Goal: Task Accomplishment & Management: Complete application form

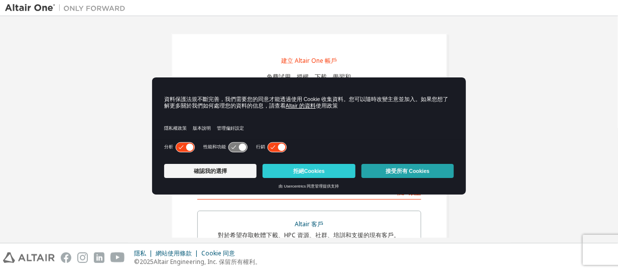
click at [391, 168] on font "接受所有 Cookies" at bounding box center [408, 171] width 44 height 6
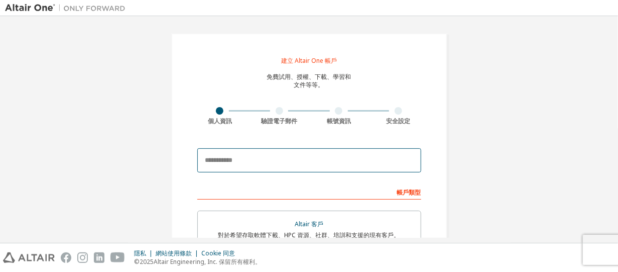
click at [218, 158] on input "email" at bounding box center [309, 160] width 224 height 24
paste input "**********"
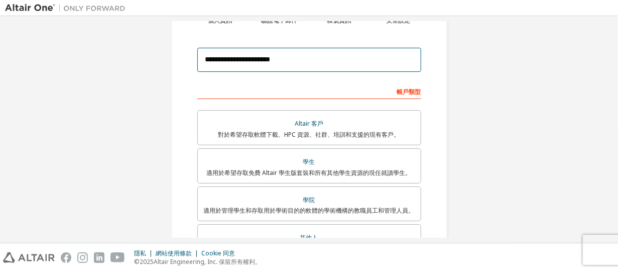
scroll to position [151, 0]
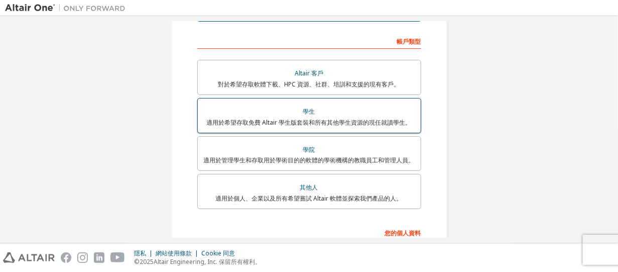
type input "**********"
click at [305, 118] on font "適用於希望存取免費 Altair 學生版套裝和所有其他學生資源的現任就讀學生。" at bounding box center [309, 122] width 205 height 9
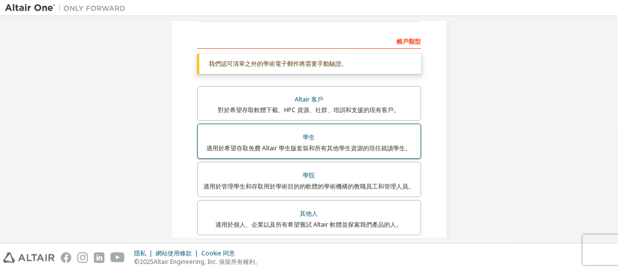
click at [328, 142] on div "學生" at bounding box center [309, 137] width 211 height 14
click at [310, 136] on font "學生" at bounding box center [309, 137] width 12 height 9
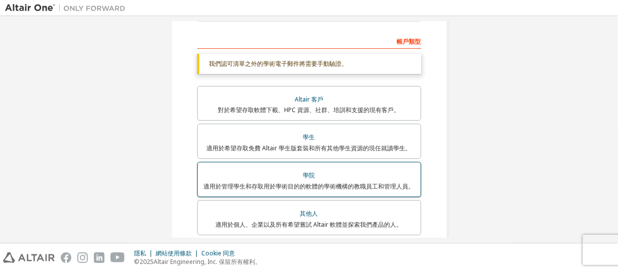
scroll to position [301, 0]
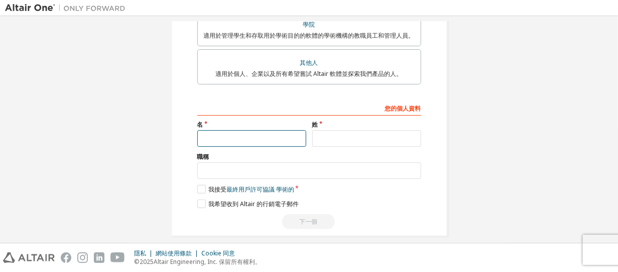
click at [273, 136] on input "text" at bounding box center [251, 138] width 109 height 17
type input "*"
type input "**"
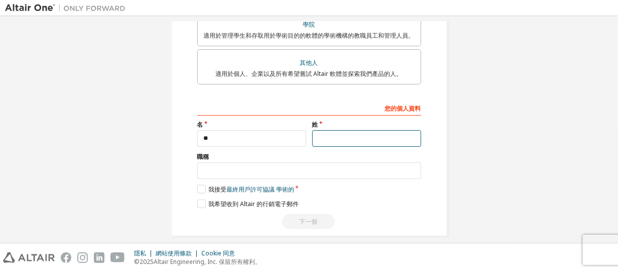
click at [353, 137] on input "text" at bounding box center [366, 138] width 109 height 17
type input "*"
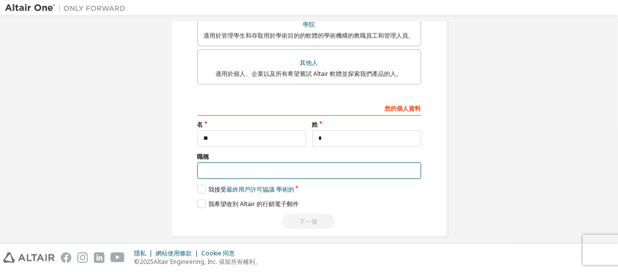
click at [257, 169] on input "text" at bounding box center [309, 170] width 224 height 17
type input "**"
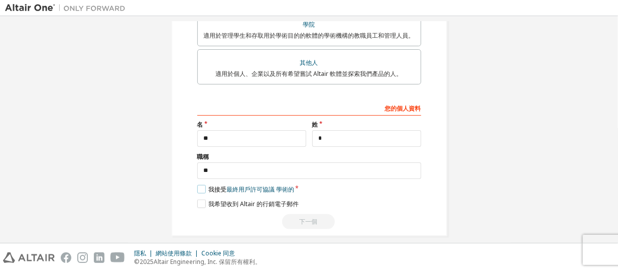
click at [199, 185] on label "我接受 最終用戶許可協議 學術的" at bounding box center [245, 189] width 97 height 9
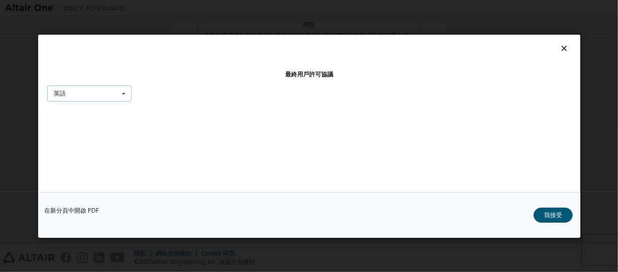
click at [124, 96] on icon at bounding box center [123, 93] width 13 height 16
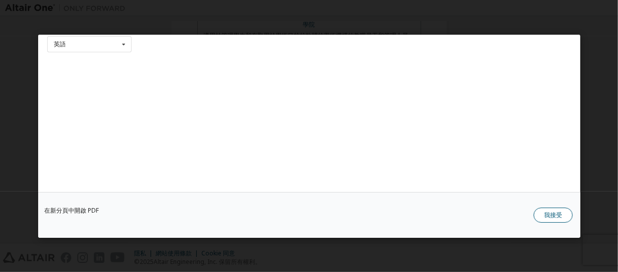
click at [557, 213] on font "我接受" at bounding box center [553, 214] width 18 height 9
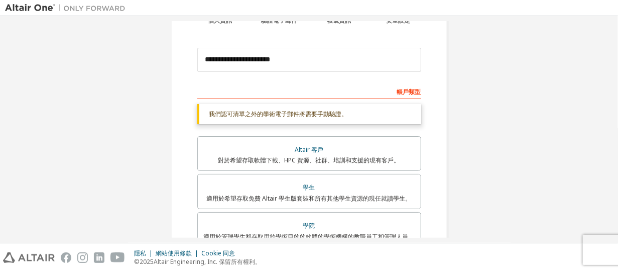
scroll to position [301, 0]
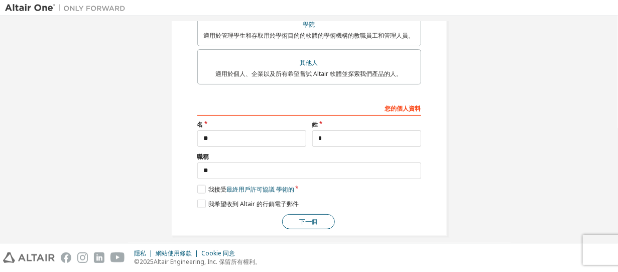
click at [301, 217] on font "下一個" at bounding box center [308, 221] width 18 height 9
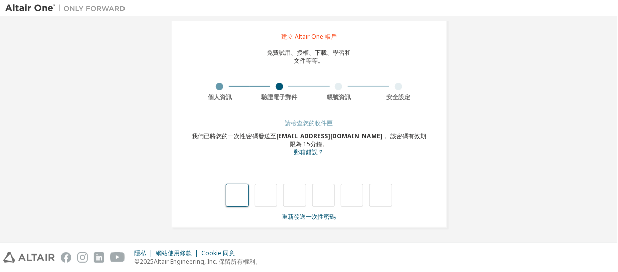
type input "*"
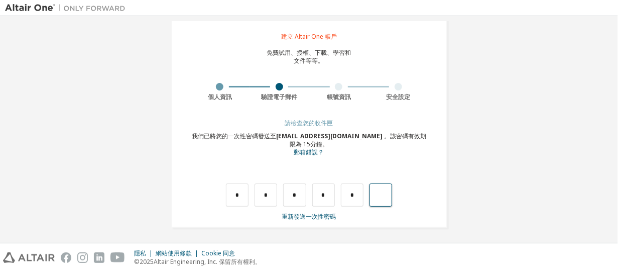
type input "*"
click at [231, 195] on div "*" at bounding box center [230, 194] width 23 height 23
click at [383, 195] on div "*" at bounding box center [374, 194] width 23 height 23
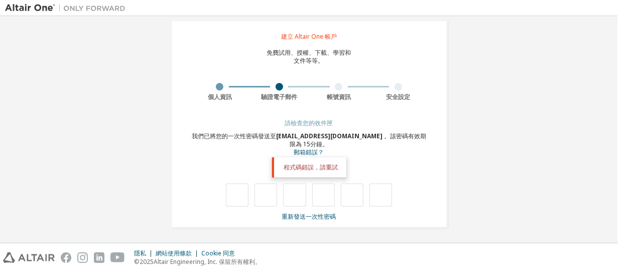
click at [325, 169] on font "程式碼錯誤，請重試" at bounding box center [311, 167] width 54 height 9
click at [234, 192] on input "text" at bounding box center [237, 194] width 23 height 23
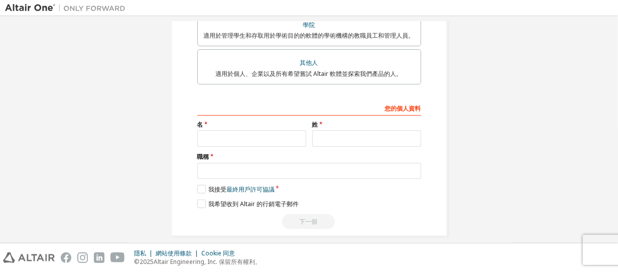
scroll to position [282, 0]
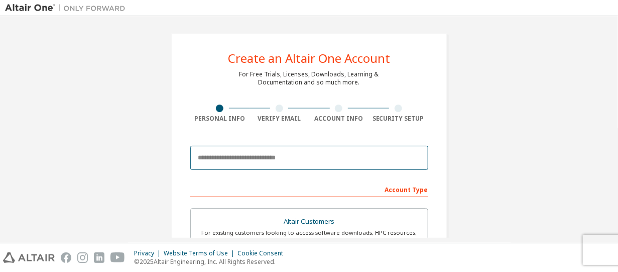
click at [237, 161] on input "email" at bounding box center [309, 158] width 238 height 24
click at [228, 155] on input "email" at bounding box center [309, 158] width 238 height 24
paste input "**********"
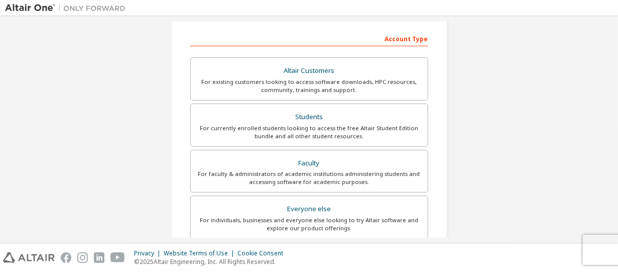
scroll to position [100, 0]
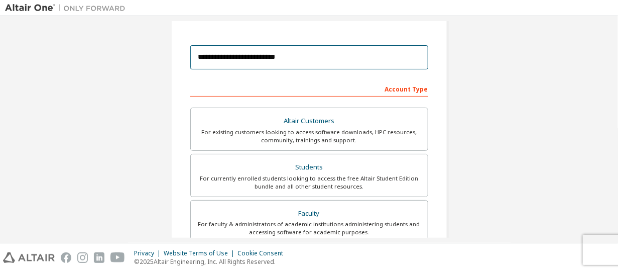
type input "**********"
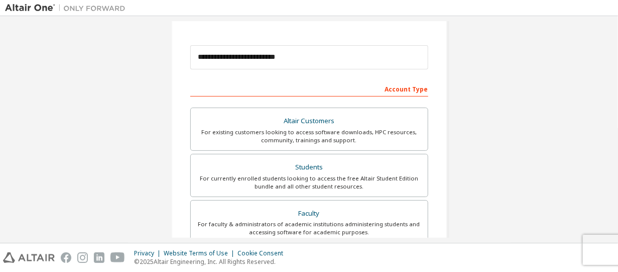
scroll to position [102, 0]
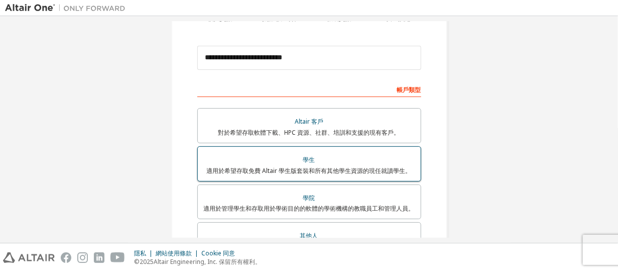
click at [299, 158] on div "學生" at bounding box center [309, 160] width 211 height 14
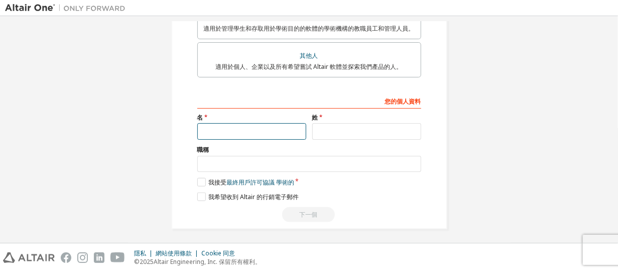
click at [263, 130] on input "text" at bounding box center [251, 131] width 109 height 17
type input "**"
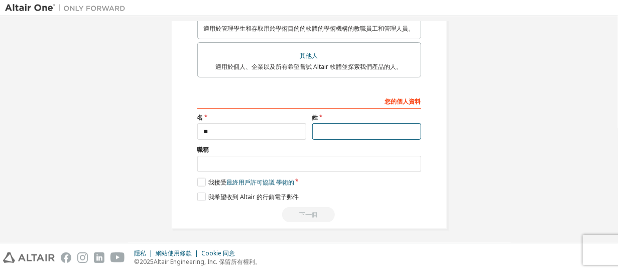
click at [333, 129] on input "text" at bounding box center [366, 131] width 109 height 17
type input "*"
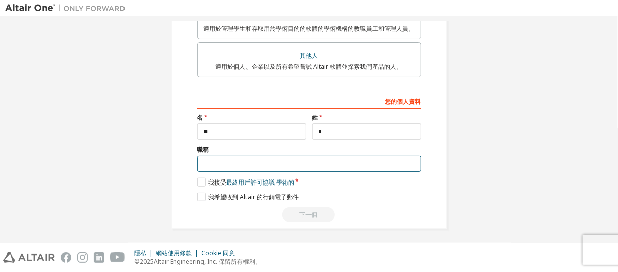
click at [332, 158] on input "text" at bounding box center [309, 164] width 224 height 17
type input "**"
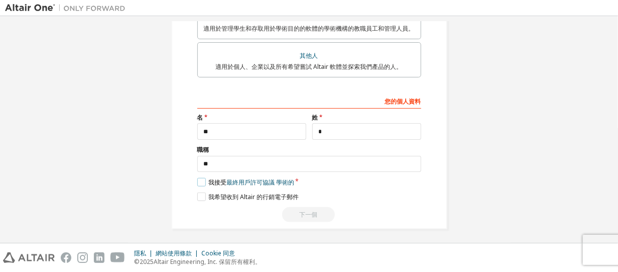
click at [198, 178] on label "我接受 最終用戶許可協議 學術的" at bounding box center [245, 182] width 97 height 9
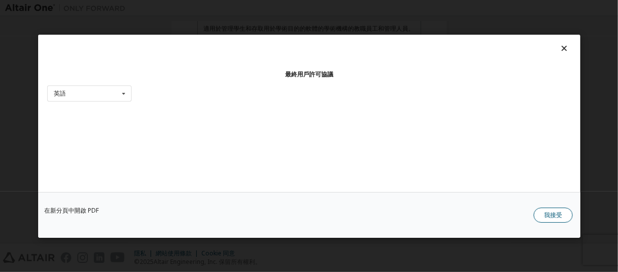
click at [551, 216] on font "我接受" at bounding box center [553, 214] width 18 height 9
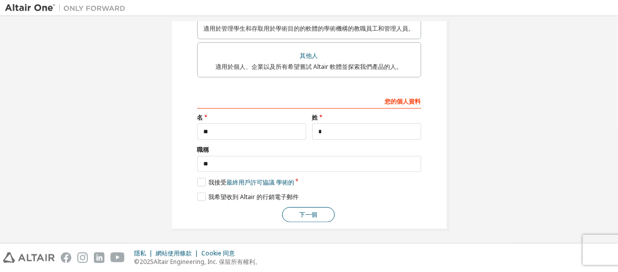
click at [312, 210] on font "下一個" at bounding box center [308, 214] width 18 height 9
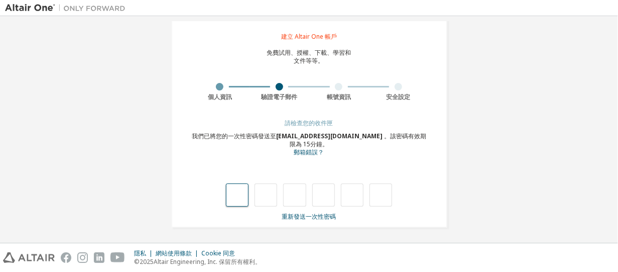
type input "*"
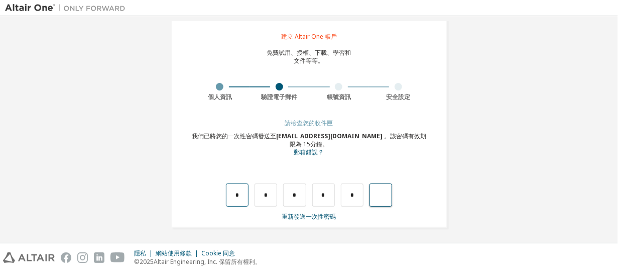
type input "*"
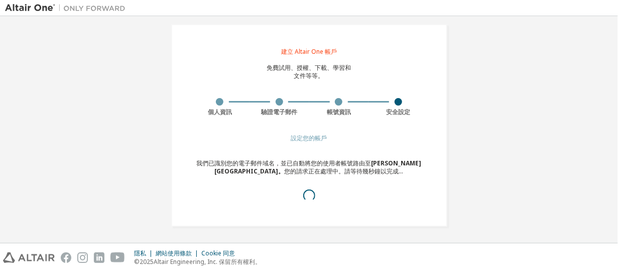
scroll to position [17, 0]
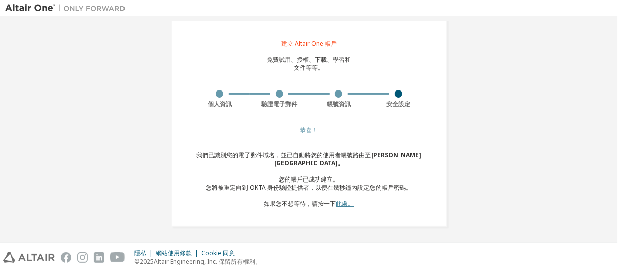
click at [336, 204] on font "此處。" at bounding box center [345, 203] width 18 height 9
